Goal: Information Seeking & Learning: Compare options

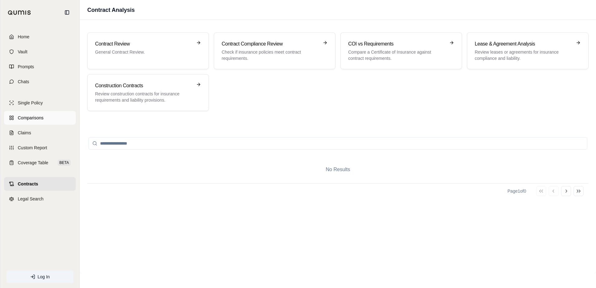
click at [32, 119] on span "Comparisons" at bounding box center [31, 118] width 26 height 6
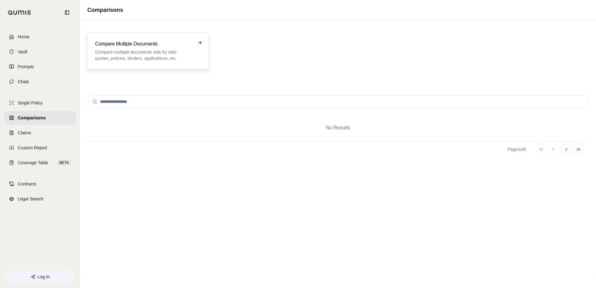
click at [184, 40] on div "Compare Mulitple Documents Compare multiple documents side by side: quotes, pol…" at bounding box center [148, 50] width 122 height 37
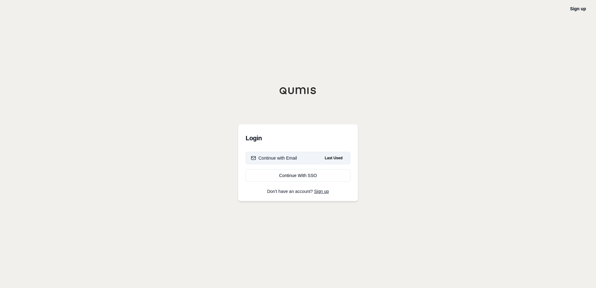
click at [291, 156] on div "Continue with Email" at bounding box center [274, 158] width 46 height 6
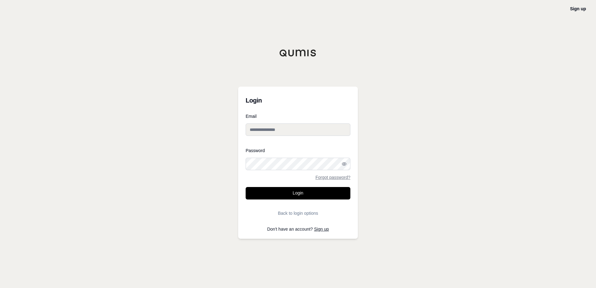
type input "**********"
click at [305, 192] on button "Login" at bounding box center [298, 193] width 105 height 12
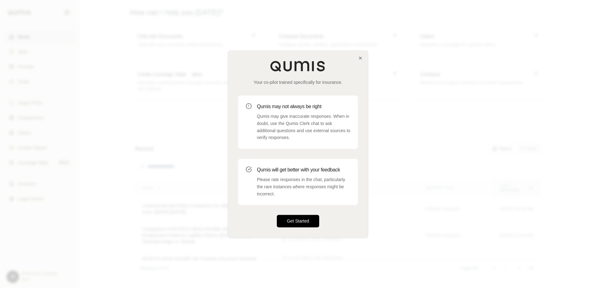
click at [297, 217] on button "Get Started" at bounding box center [298, 221] width 42 height 12
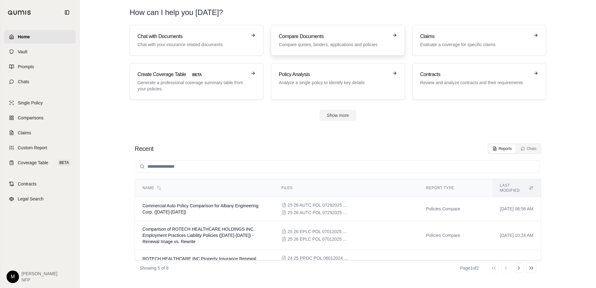
click at [290, 43] on p "Compare quotes, binders, applications and policies" at bounding box center [334, 44] width 110 height 6
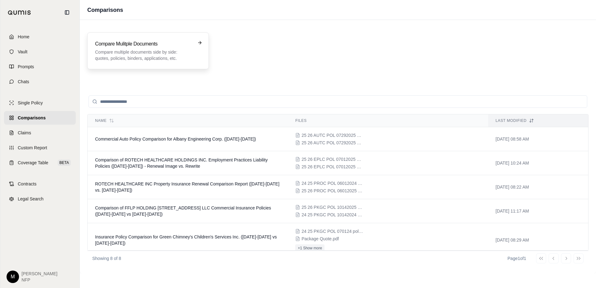
click at [129, 52] on p "Compare multiple documents side by side: quotes, policies, binders, application…" at bounding box center [143, 55] width 97 height 12
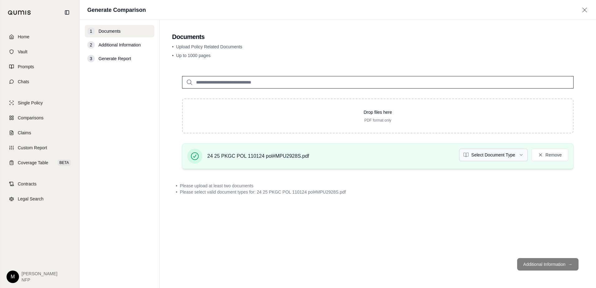
click at [522, 153] on html "Home Vault Prompts Chats Single Policy Comparisons Claims Custom Report Coverag…" at bounding box center [298, 144] width 596 height 288
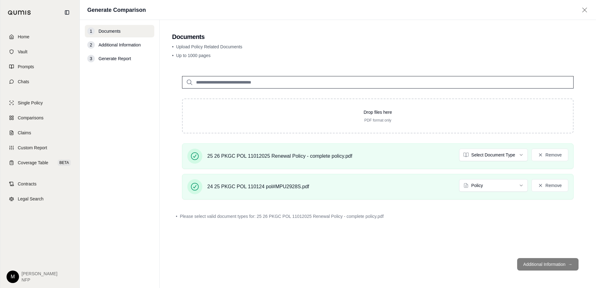
click at [542, 265] on footer "Additional Information →" at bounding box center [378, 264] width 412 height 22
click at [530, 263] on footer "Additional Information →" at bounding box center [378, 264] width 412 height 22
click at [375, 245] on div "Drop files here PDF format only 25 26 PKGC POL 11012025 Renewal Policy - comple…" at bounding box center [378, 159] width 412 height 187
click at [511, 156] on html "Home Vault Prompts Chats Single Policy Comparisons Claims Custom Report Coverag…" at bounding box center [298, 144] width 596 height 288
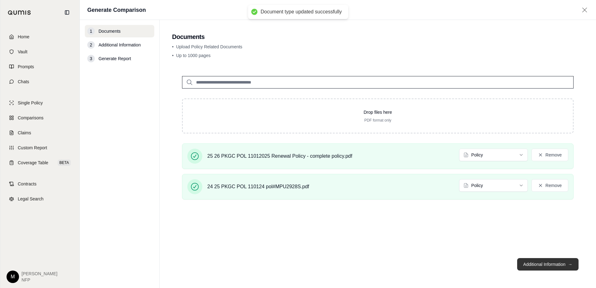
click at [553, 260] on button "Additional Information →" at bounding box center [548, 264] width 61 height 12
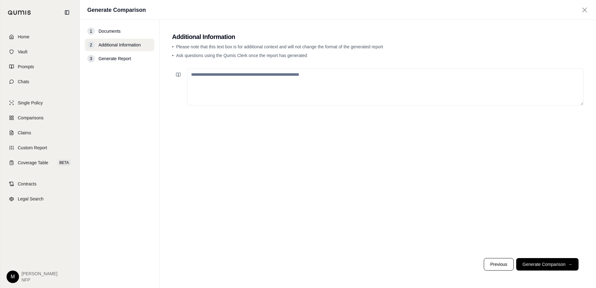
click at [254, 95] on textarea at bounding box center [385, 87] width 397 height 37
type textarea "**********"
click at [549, 263] on button "Generate Comparison →" at bounding box center [548, 264] width 62 height 12
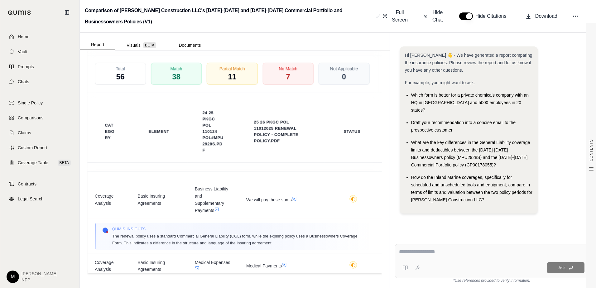
scroll to position [1598, 0]
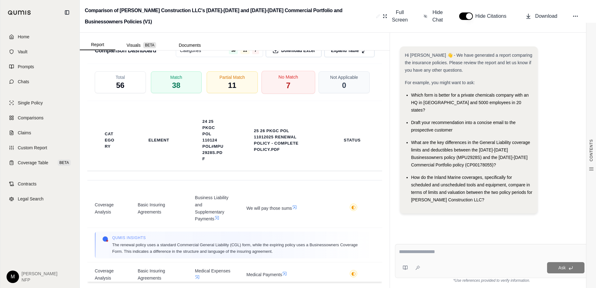
click at [280, 94] on div "No Match 7" at bounding box center [288, 82] width 54 height 23
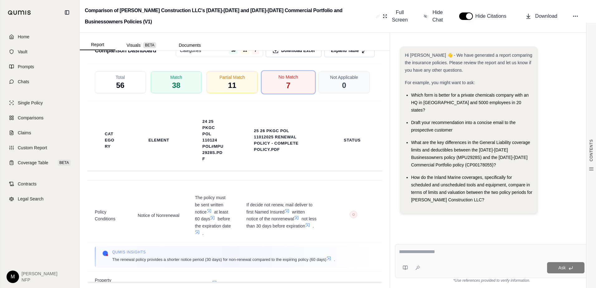
click at [278, 94] on div "No Match 7" at bounding box center [288, 82] width 54 height 23
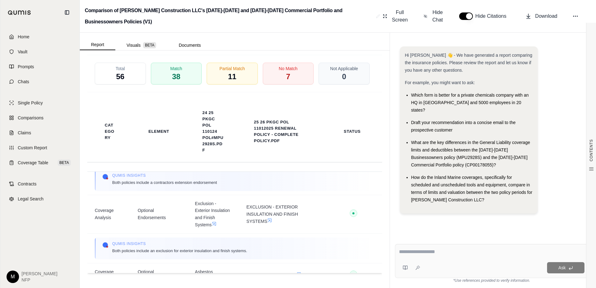
scroll to position [811, 0]
